Goal: Transaction & Acquisition: Purchase product/service

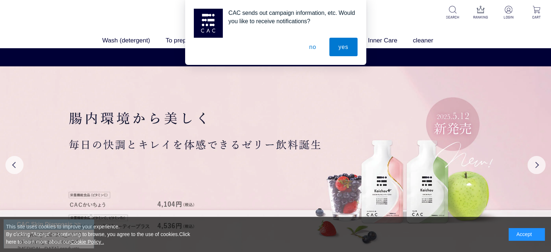
click at [312, 47] on font "no" at bounding box center [312, 47] width 7 height 6
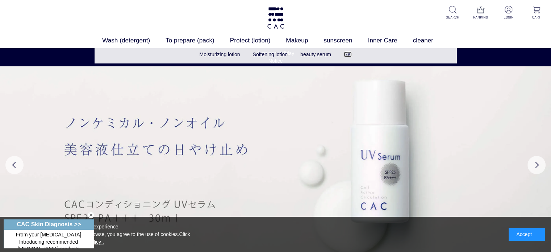
click at [350, 54] on font "Gel" at bounding box center [348, 54] width 8 height 6
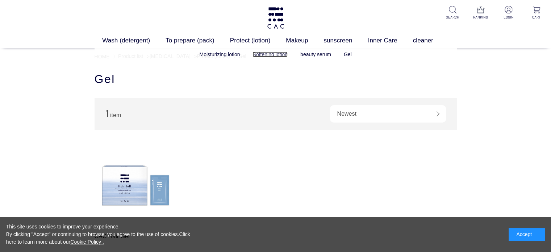
click at [274, 56] on font "Softening lotion" at bounding box center [269, 54] width 35 height 6
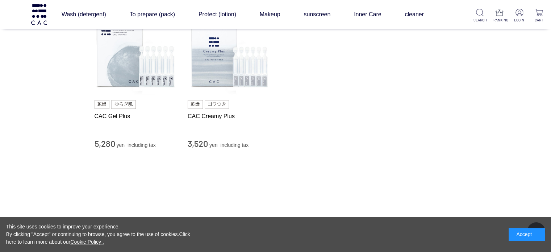
scroll to position [69, 0]
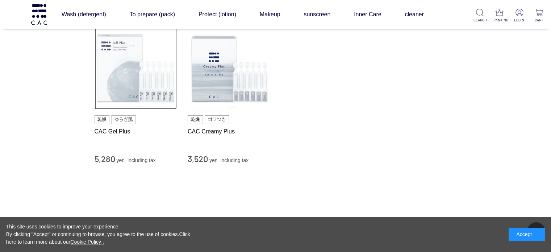
click at [143, 69] on img at bounding box center [135, 68] width 83 height 83
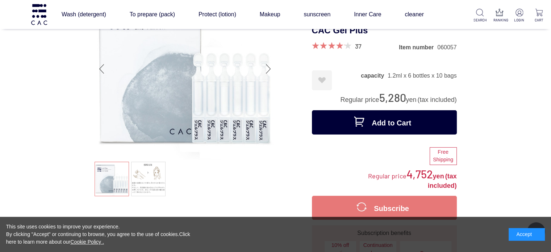
scroll to position [78, 0]
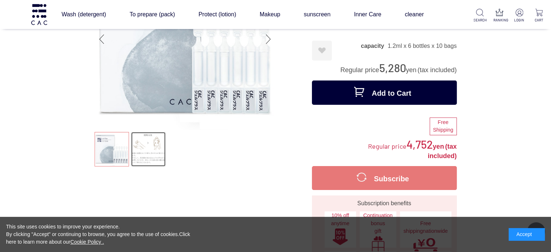
click at [151, 152] on link at bounding box center [148, 149] width 34 height 34
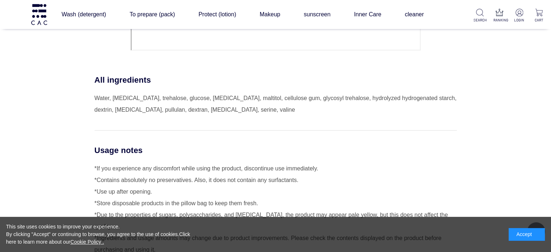
scroll to position [3330, 0]
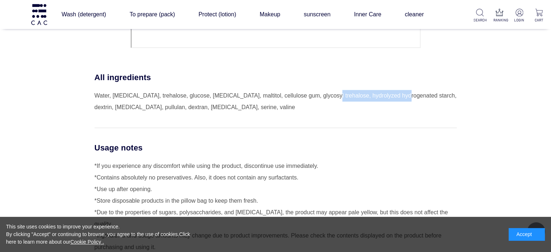
drag, startPoint x: 328, startPoint y: 96, endPoint x: 404, endPoint y: 93, distance: 76.4
click at [404, 93] on font "Water, betaine, trehalose, glucose, mannitol, maltitol, cellulose gum, glycosyl…" at bounding box center [275, 101] width 362 height 18
